Goal: Information Seeking & Learning: Find specific page/section

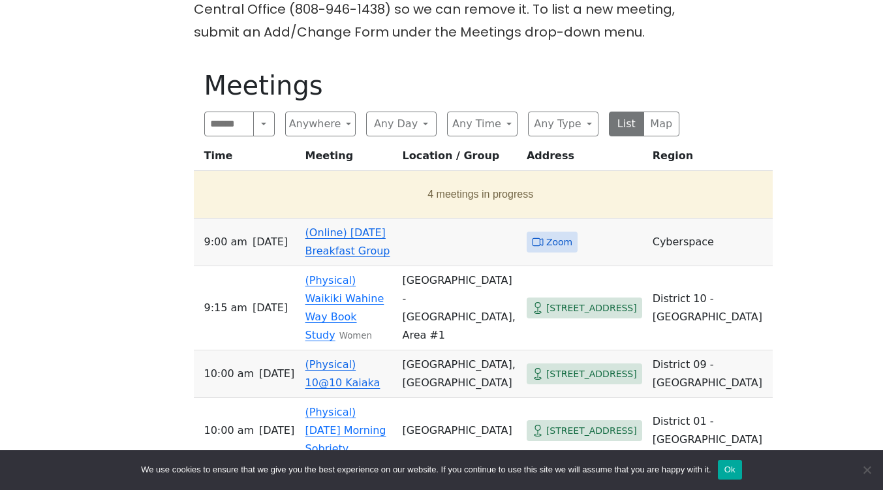
scroll to position [396, 0]
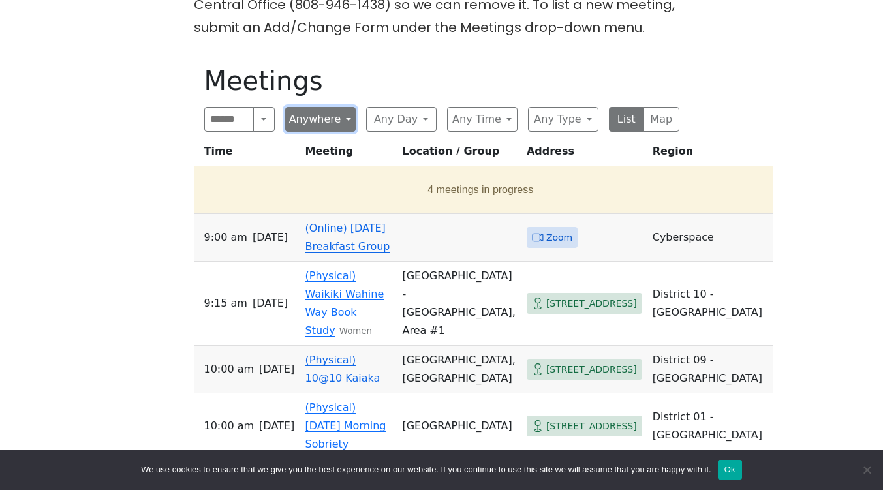
click at [345, 119] on button "Anywhere" at bounding box center [320, 119] width 70 height 25
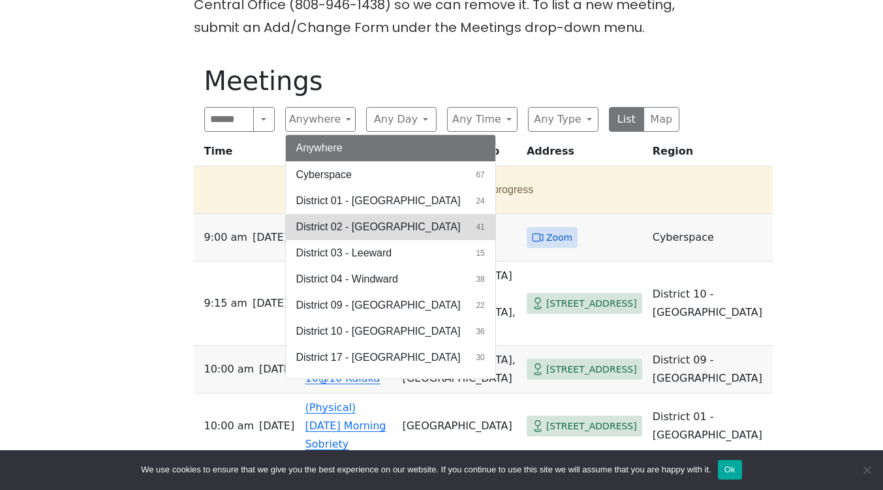
click at [454, 224] on button "District 02 - [GEOGRAPHIC_DATA] 41" at bounding box center [390, 227] width 209 height 26
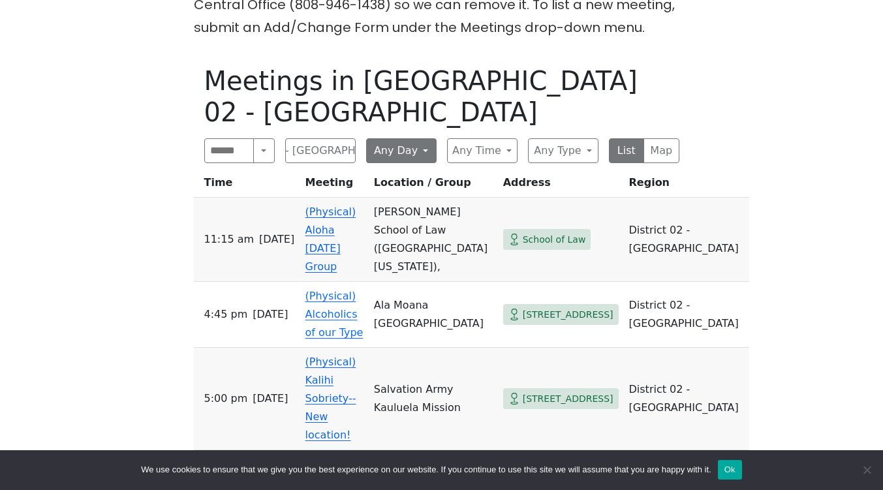
click at [431, 138] on button "Any Day" at bounding box center [401, 150] width 70 height 25
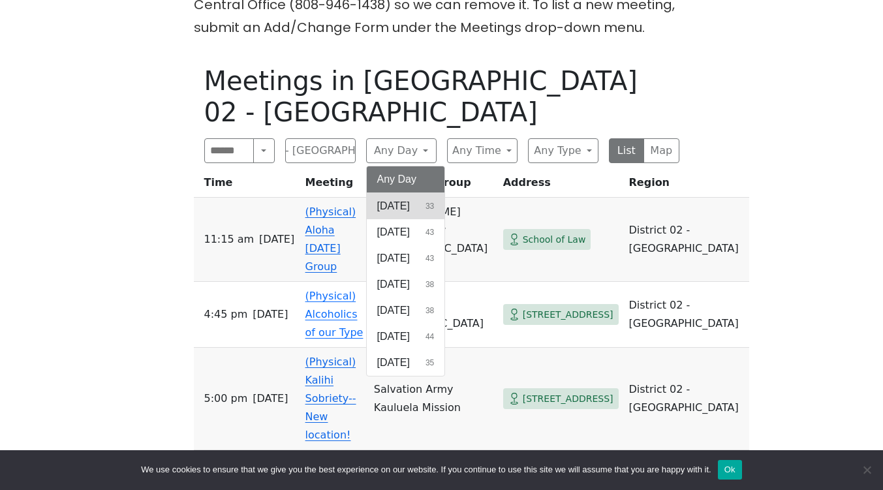
click at [444, 193] on button "[DATE] 33" at bounding box center [406, 206] width 78 height 26
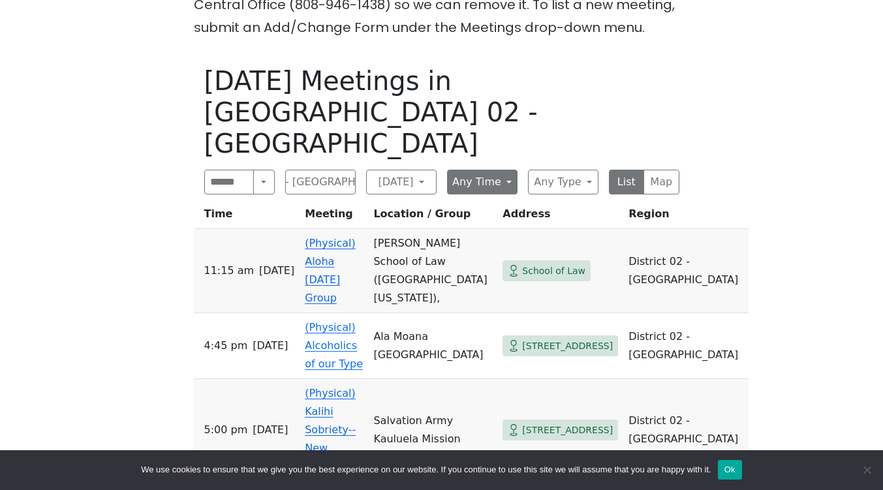
click at [506, 170] on button "Any Time" at bounding box center [482, 182] width 70 height 25
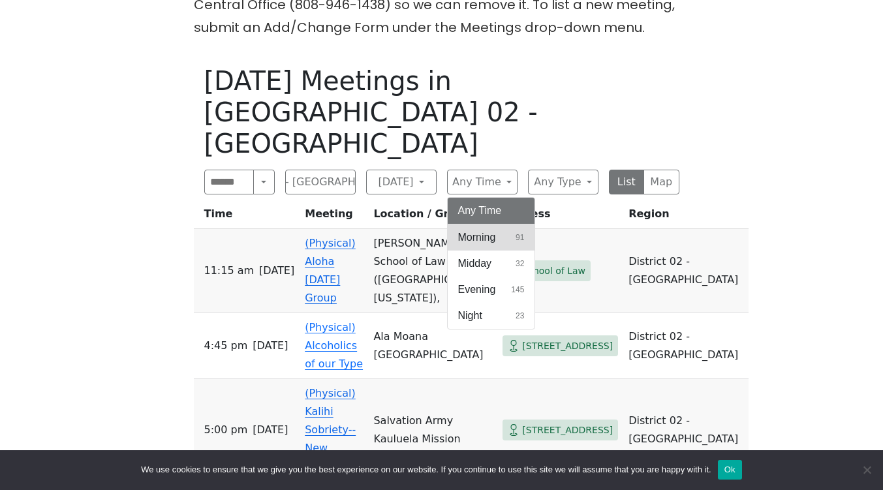
click at [514, 224] on button "Morning 91" at bounding box center [491, 237] width 87 height 26
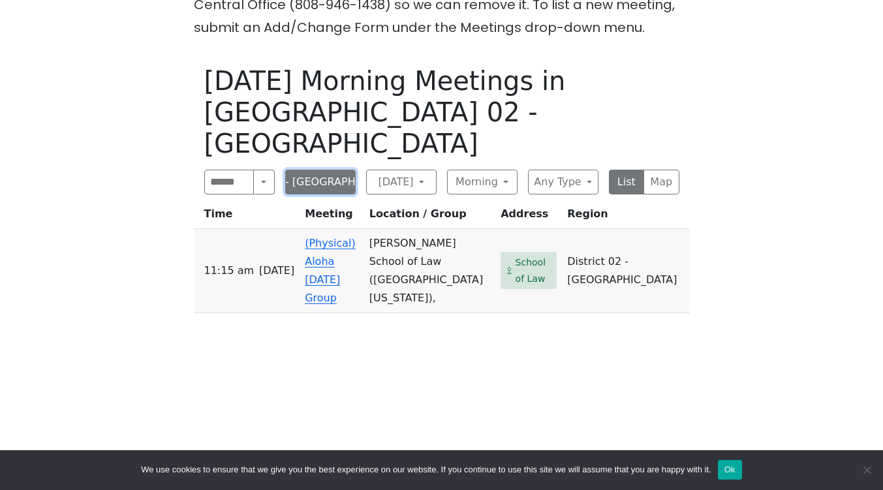
click at [336, 170] on button "District 02 - [GEOGRAPHIC_DATA]" at bounding box center [320, 182] width 70 height 25
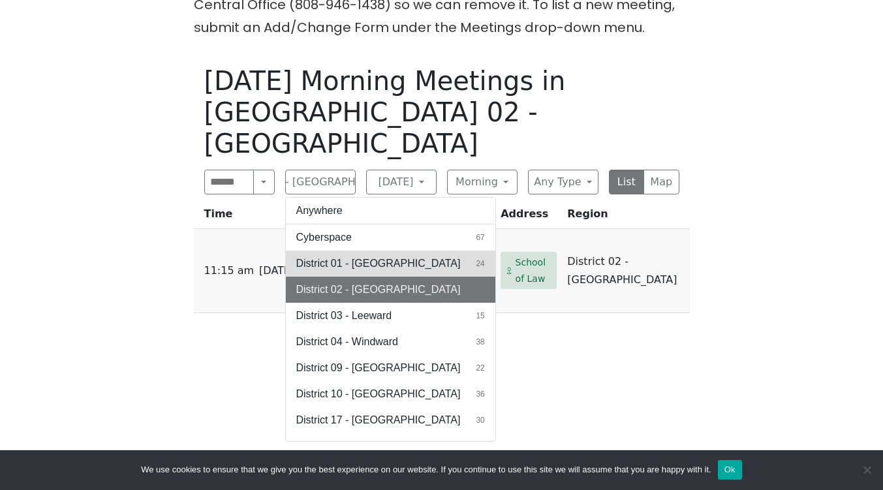
click at [405, 256] on span "District 01 - [GEOGRAPHIC_DATA]" at bounding box center [378, 264] width 164 height 16
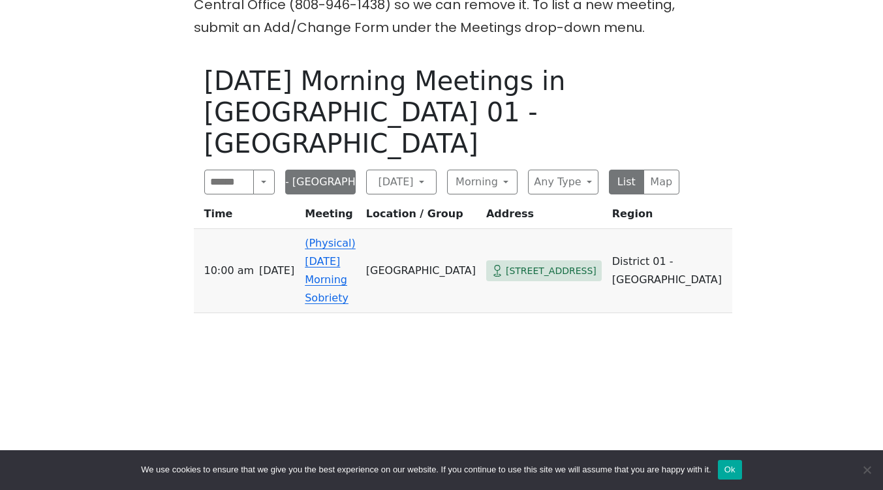
click at [343, 170] on button "District 01 - [GEOGRAPHIC_DATA]" at bounding box center [320, 182] width 70 height 25
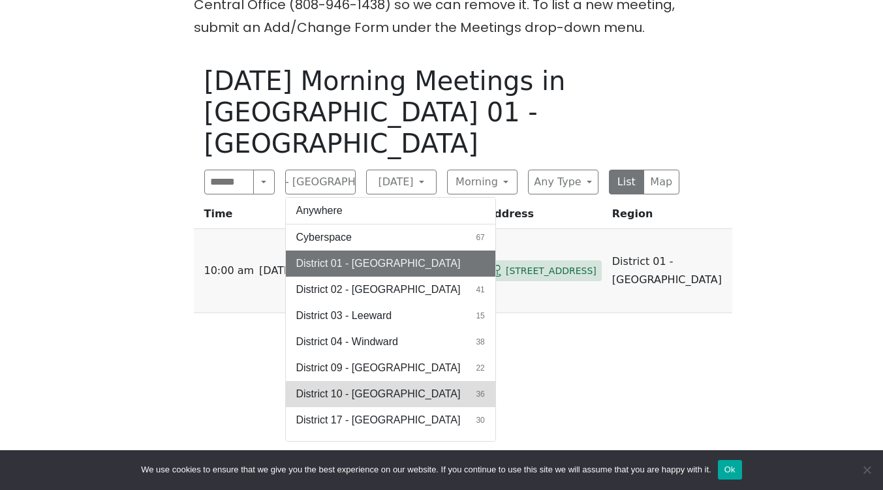
click at [382, 386] on span "District 10 - [GEOGRAPHIC_DATA]" at bounding box center [378, 394] width 164 height 16
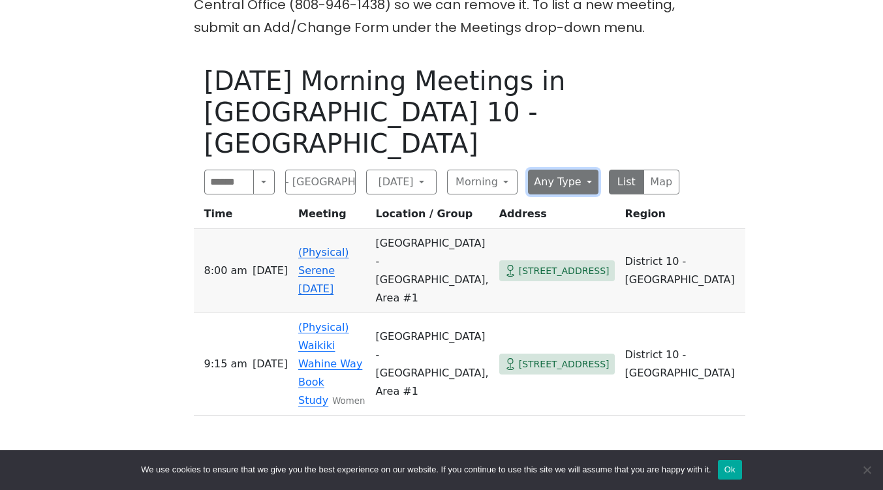
click at [587, 170] on button "Any Type" at bounding box center [563, 182] width 70 height 25
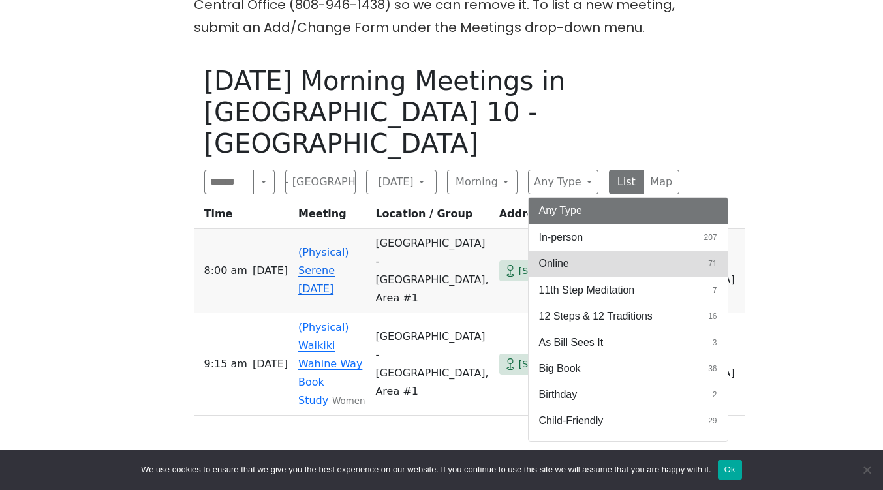
click at [611, 251] on button "Online 71" at bounding box center [628, 264] width 199 height 26
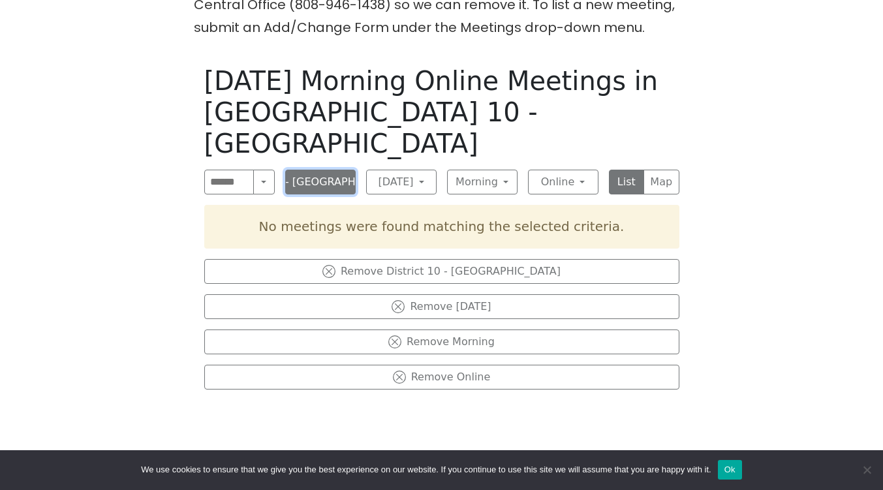
click at [341, 170] on button "District 10 - [GEOGRAPHIC_DATA]" at bounding box center [320, 182] width 70 height 25
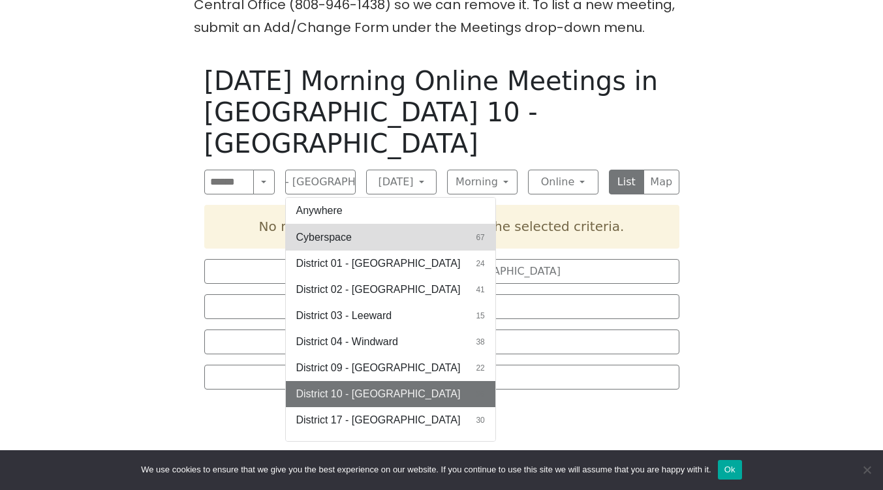
click at [383, 224] on button "Cyberspace 67" at bounding box center [390, 237] width 209 height 26
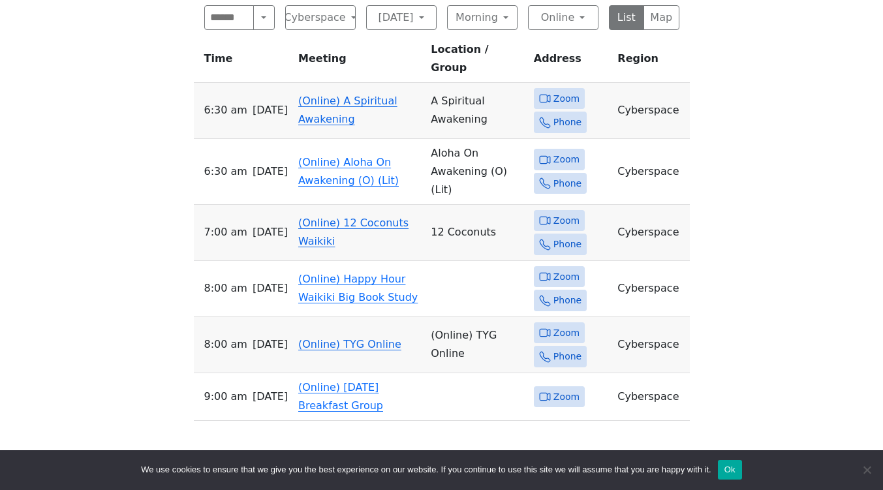
scroll to position [531, 0]
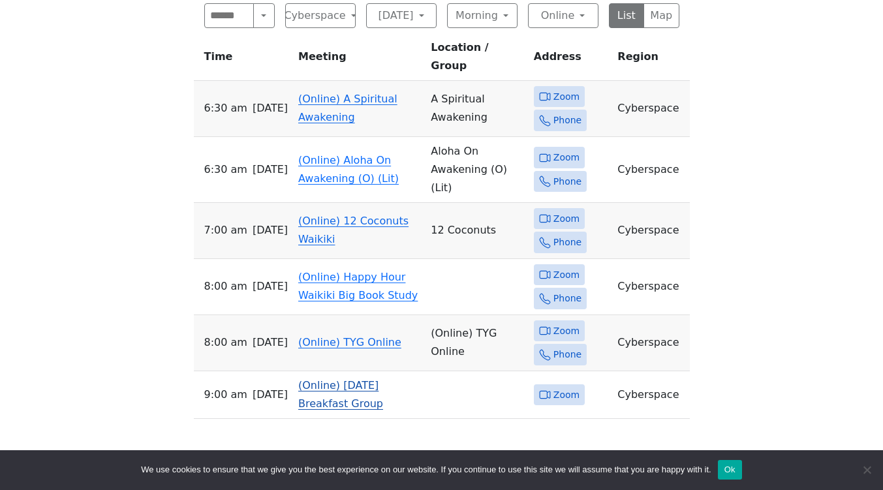
click at [313, 379] on link "(Online) [DATE] Breakfast Group" at bounding box center [340, 394] width 85 height 31
